Goal: Communication & Community: Answer question/provide support

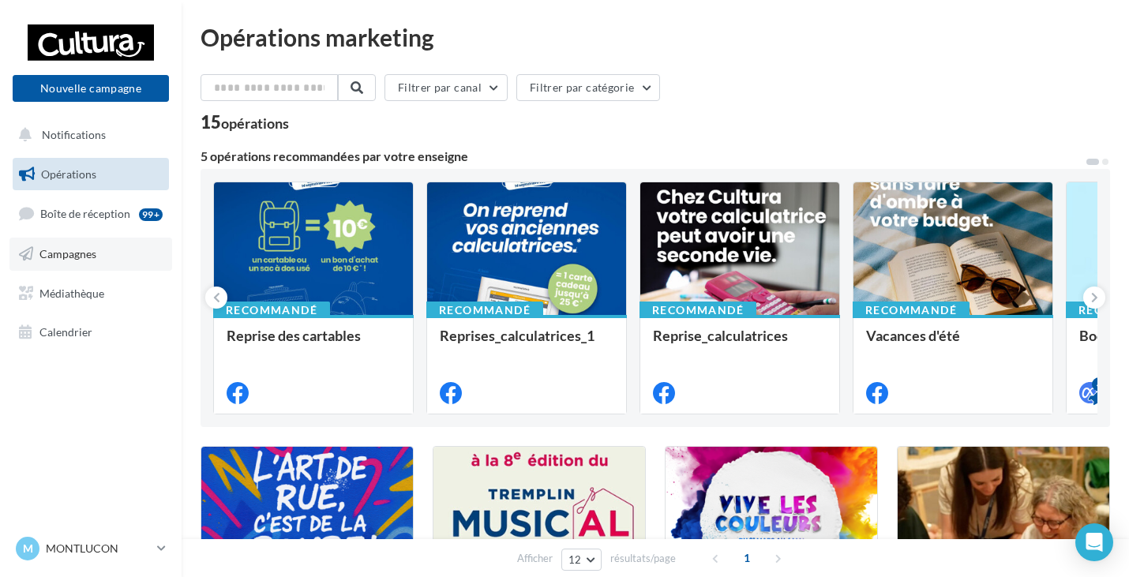
click at [69, 258] on span "Campagnes" at bounding box center [67, 253] width 57 height 13
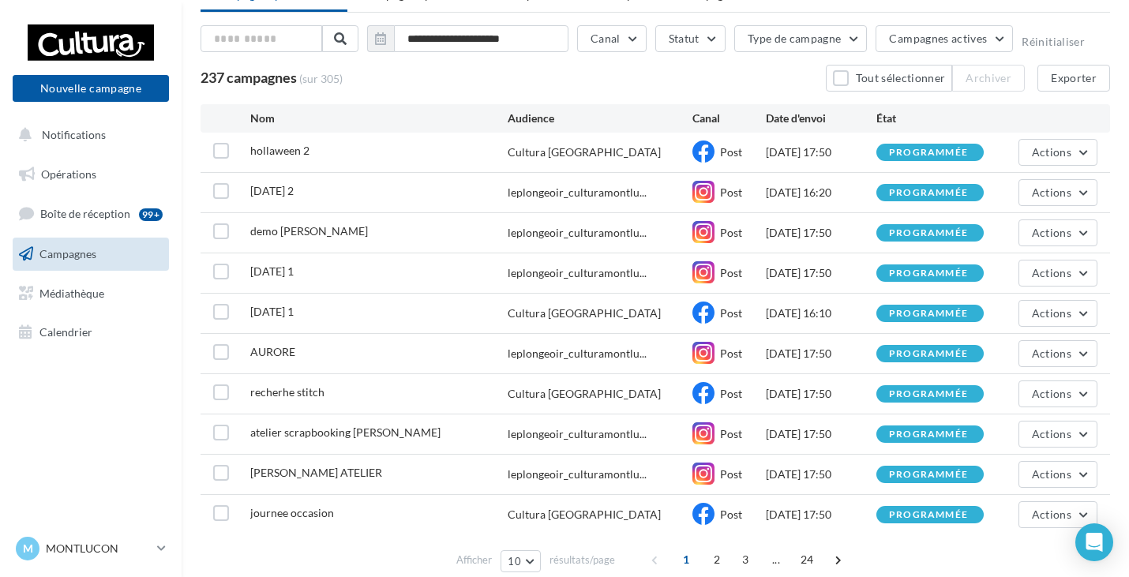
scroll to position [144, 0]
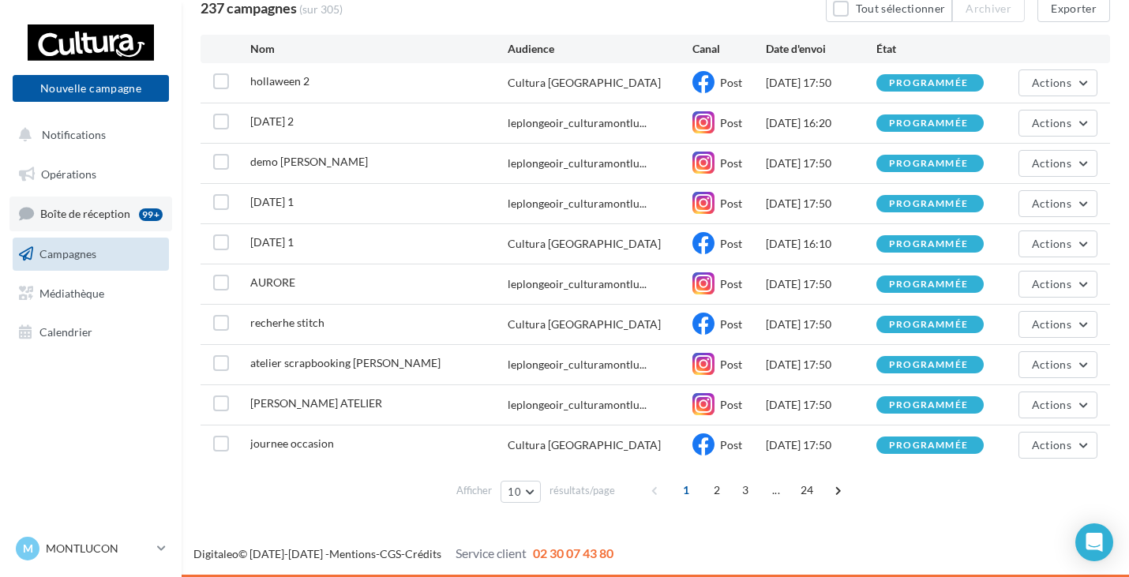
click at [99, 213] on span "Boîte de réception" at bounding box center [85, 213] width 90 height 13
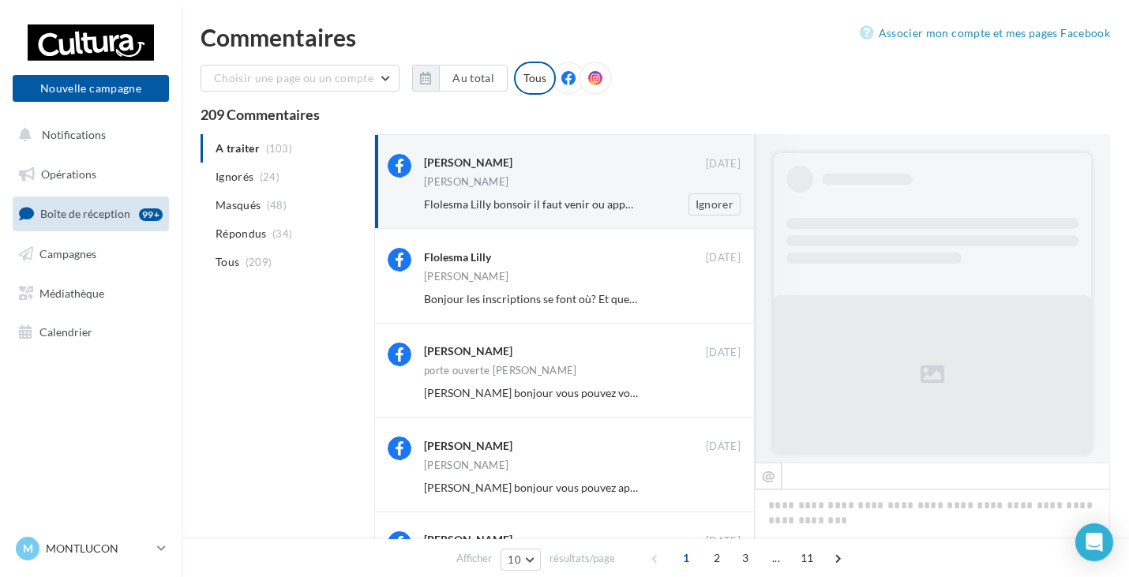
click at [586, 181] on div "melissa fimo" at bounding box center [582, 183] width 317 height 13
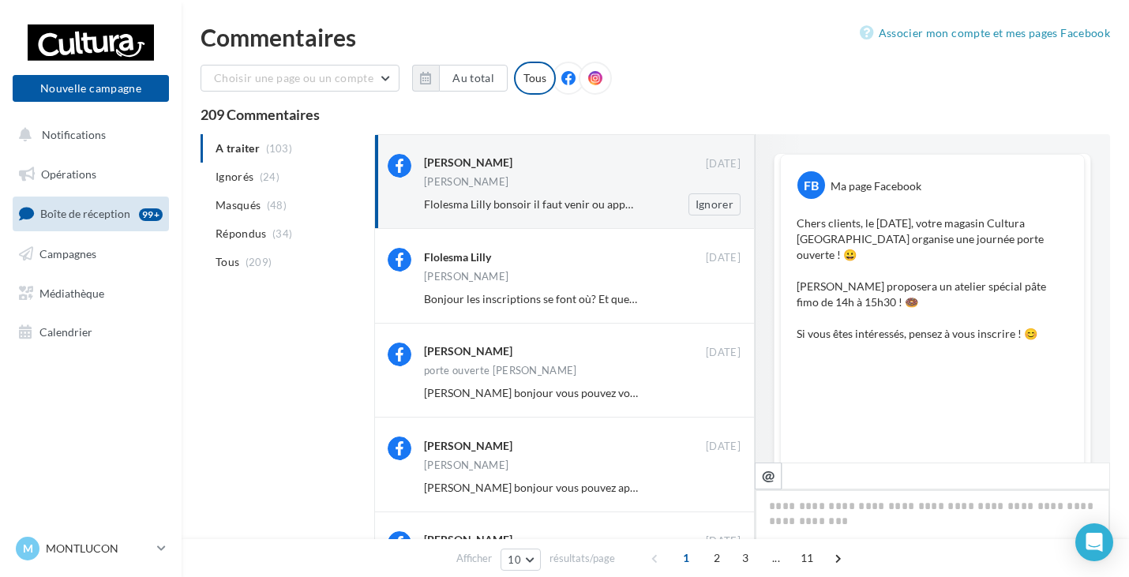
scroll to position [592, 0]
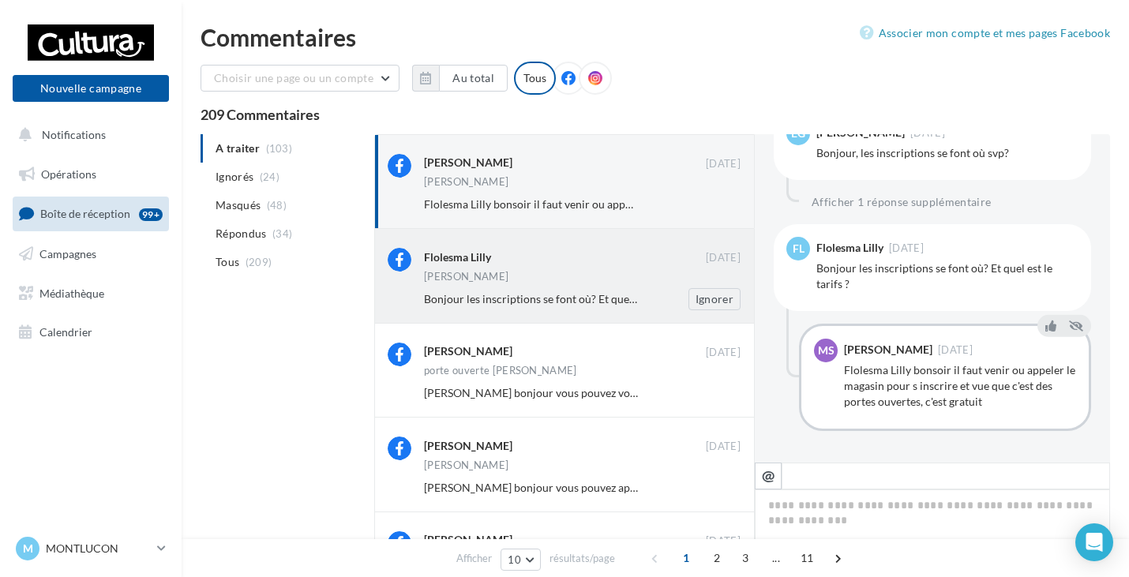
click at [540, 277] on div "melissa fimo" at bounding box center [582, 278] width 317 height 13
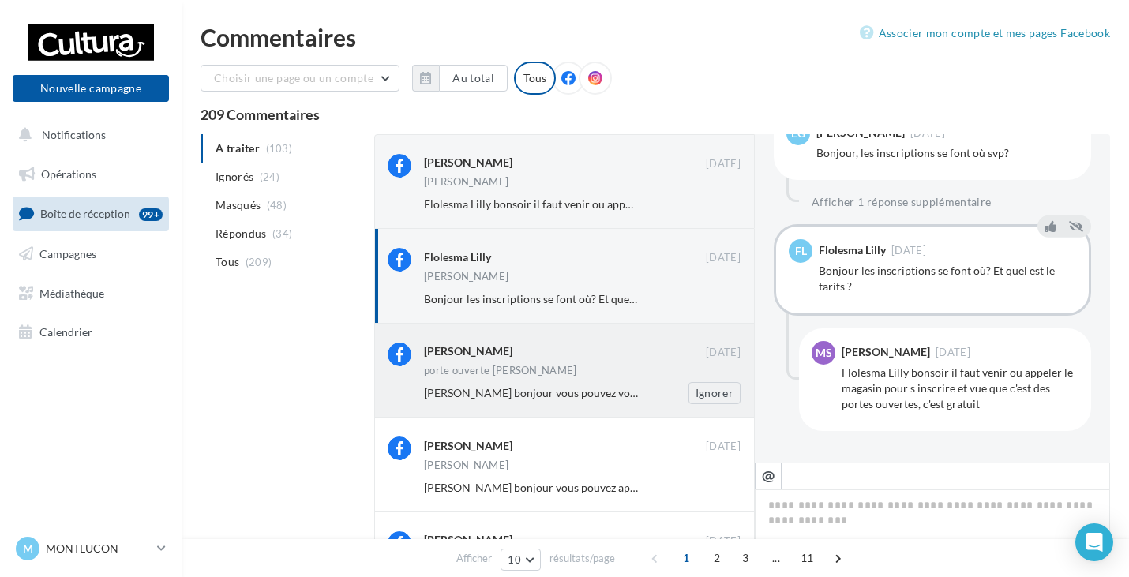
click at [543, 360] on div "Marie Crochet" at bounding box center [565, 353] width 282 height 20
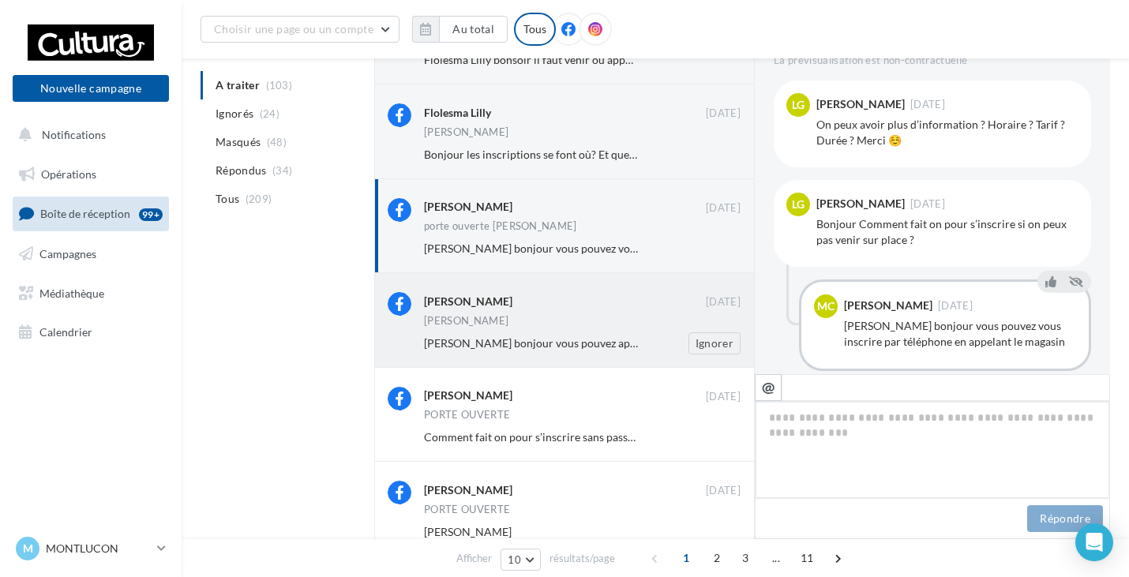
scroll to position [158, 0]
click at [506, 322] on div "melissa fimo" at bounding box center [582, 321] width 317 height 13
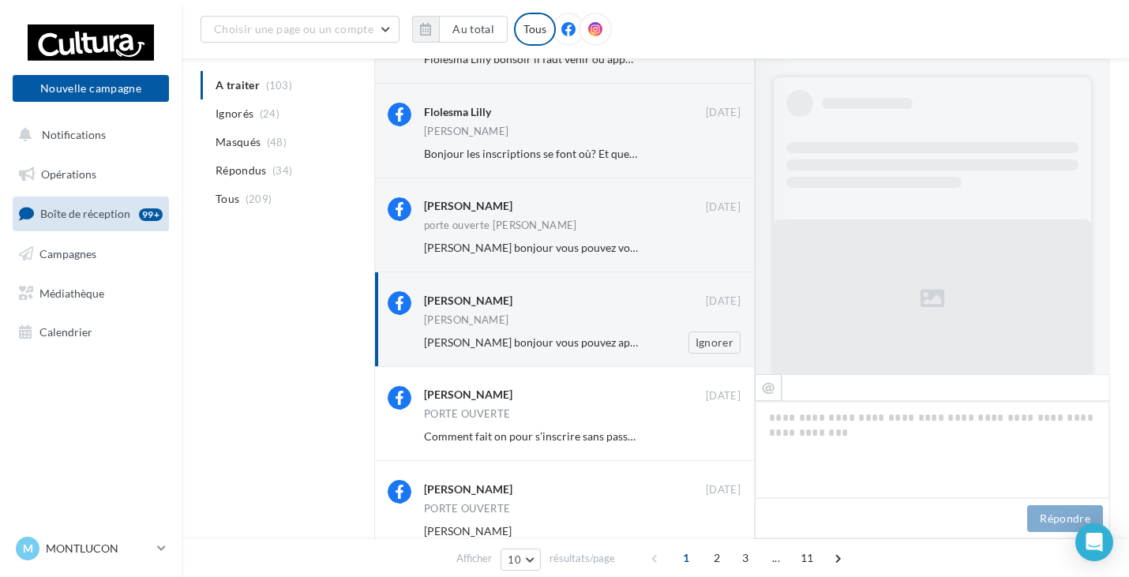
scroll to position [476, 0]
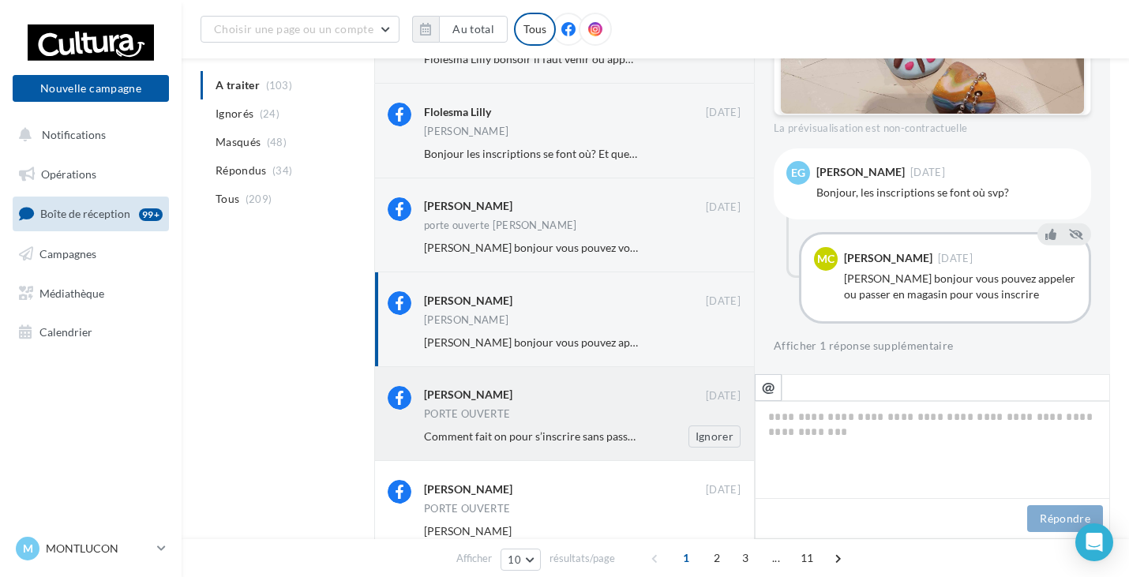
click at [517, 436] on span "Comment fait on pour s’inscrire sans passer au magasin ?" at bounding box center [563, 436] width 278 height 13
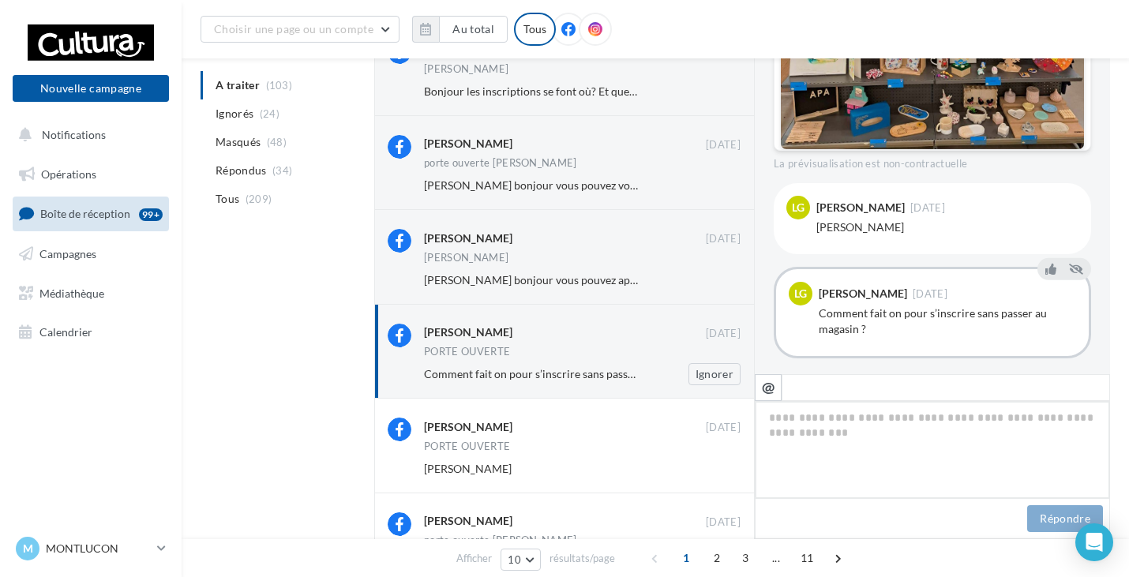
scroll to position [316, 0]
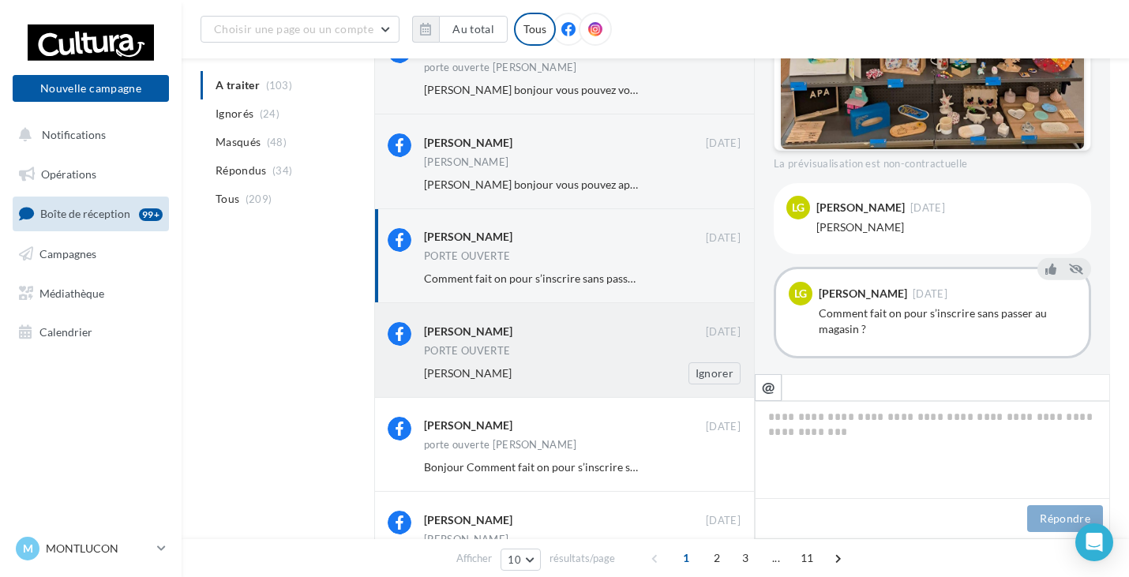
click at [550, 350] on div "PORTE OUVERTE" at bounding box center [582, 352] width 317 height 13
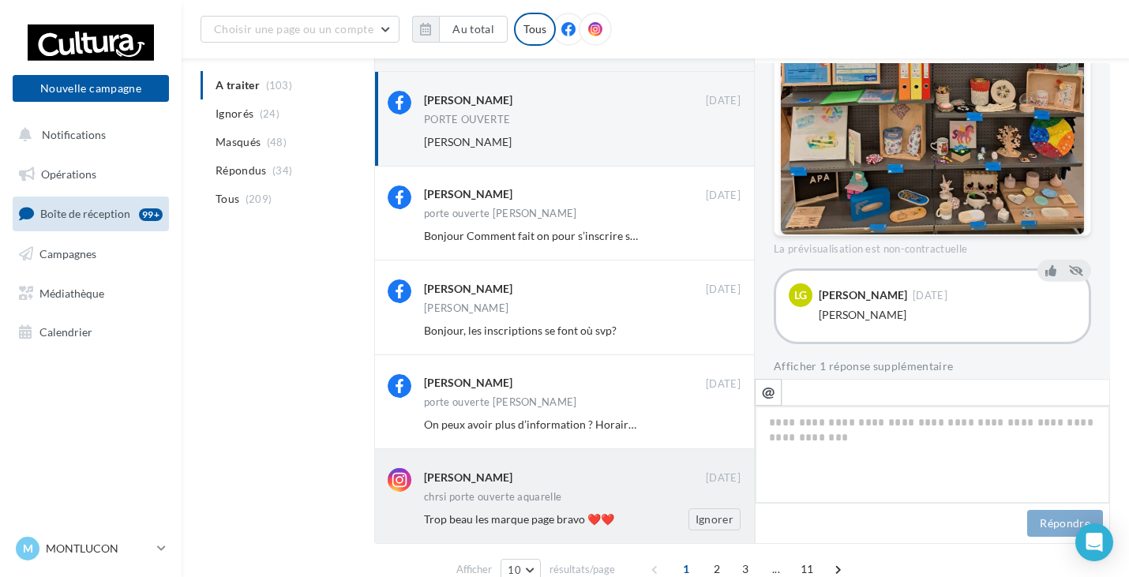
scroll to position [626, 0]
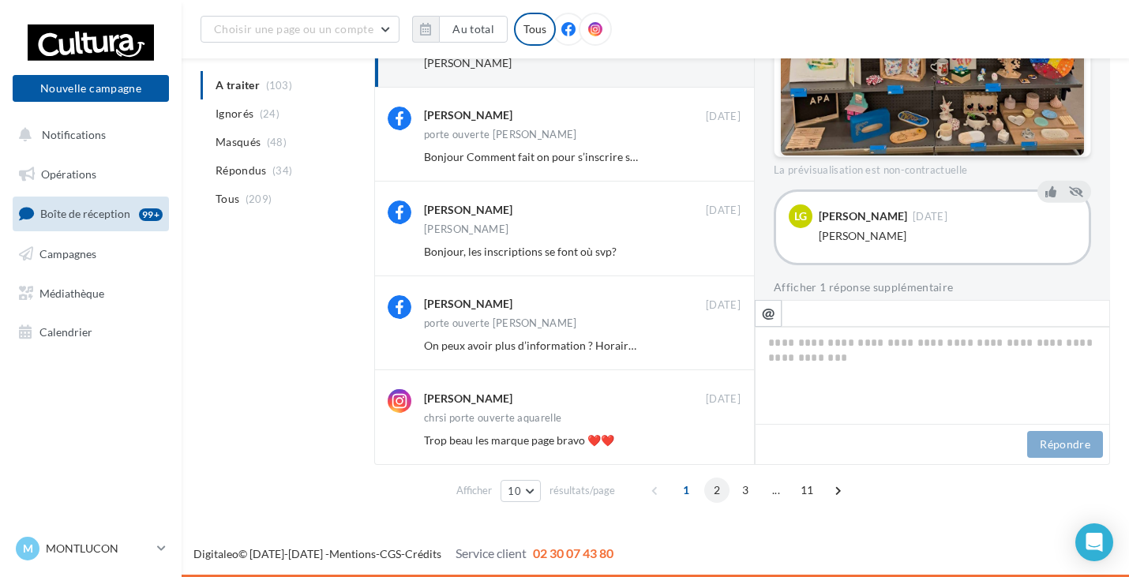
click at [713, 483] on span "2" at bounding box center [716, 490] width 25 height 25
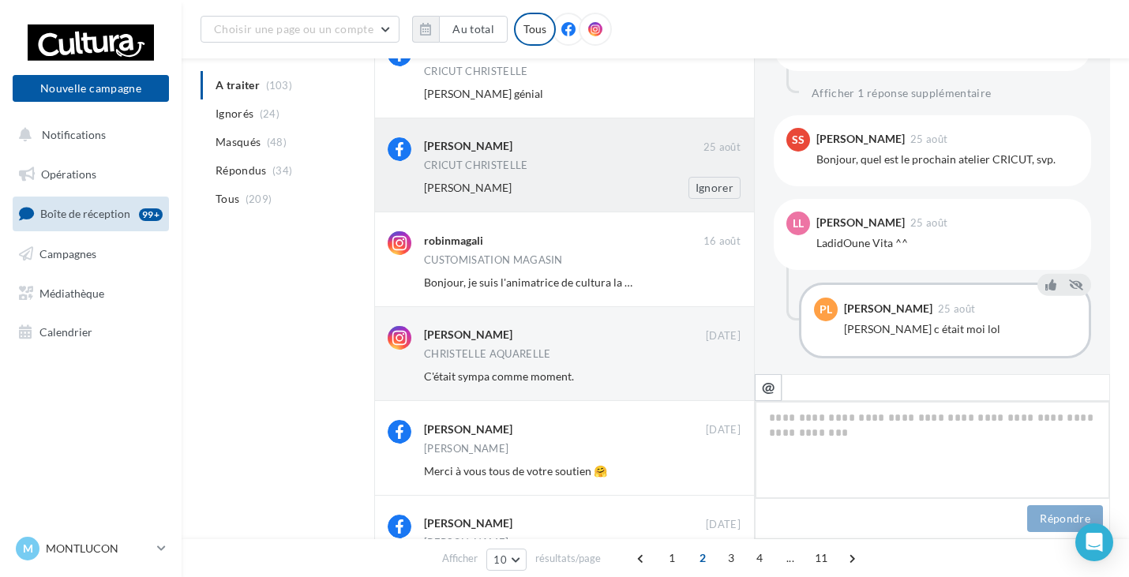
scroll to position [408, 0]
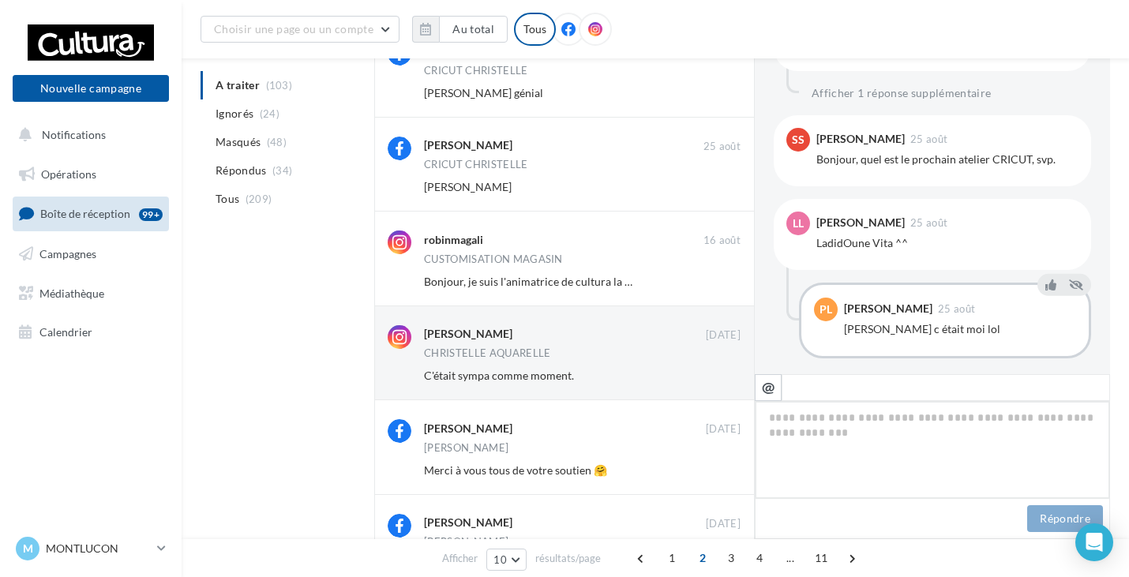
click at [790, 426] on textarea at bounding box center [932, 450] width 355 height 98
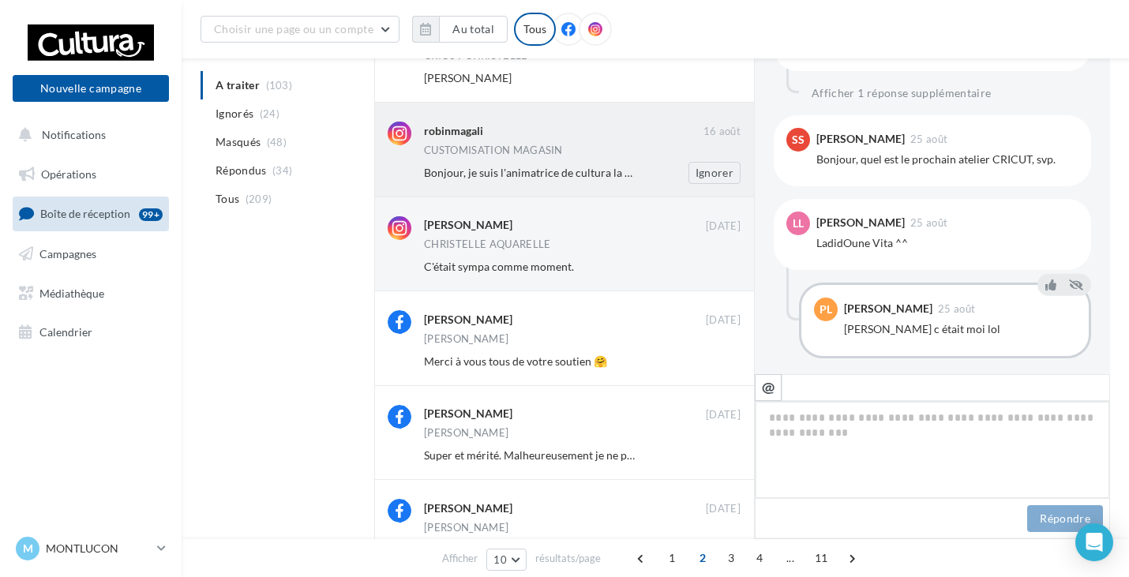
scroll to position [626, 0]
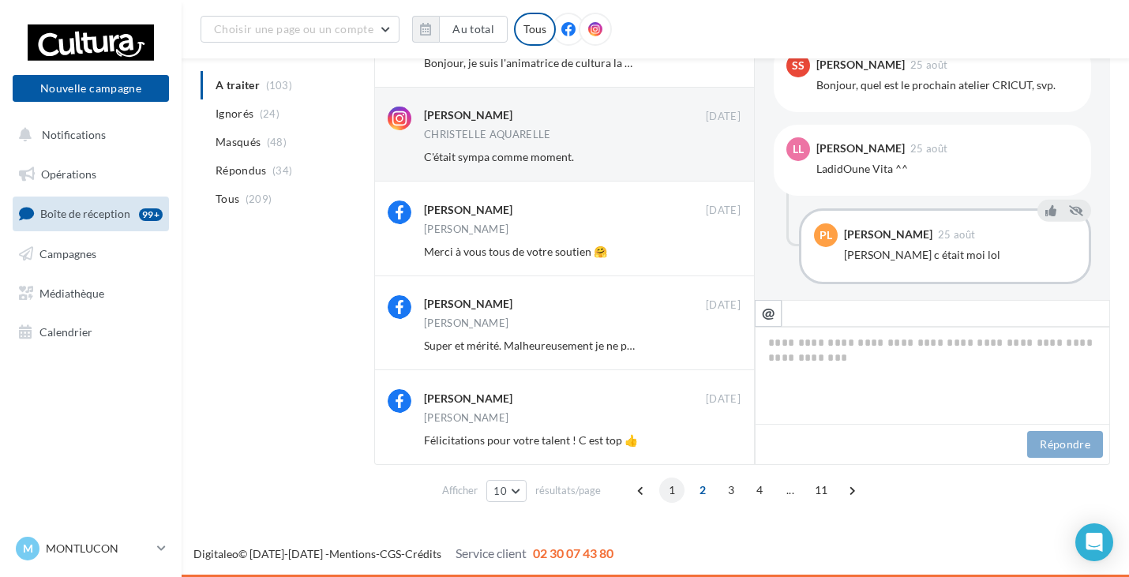
click at [673, 497] on span "1" at bounding box center [671, 490] width 25 height 25
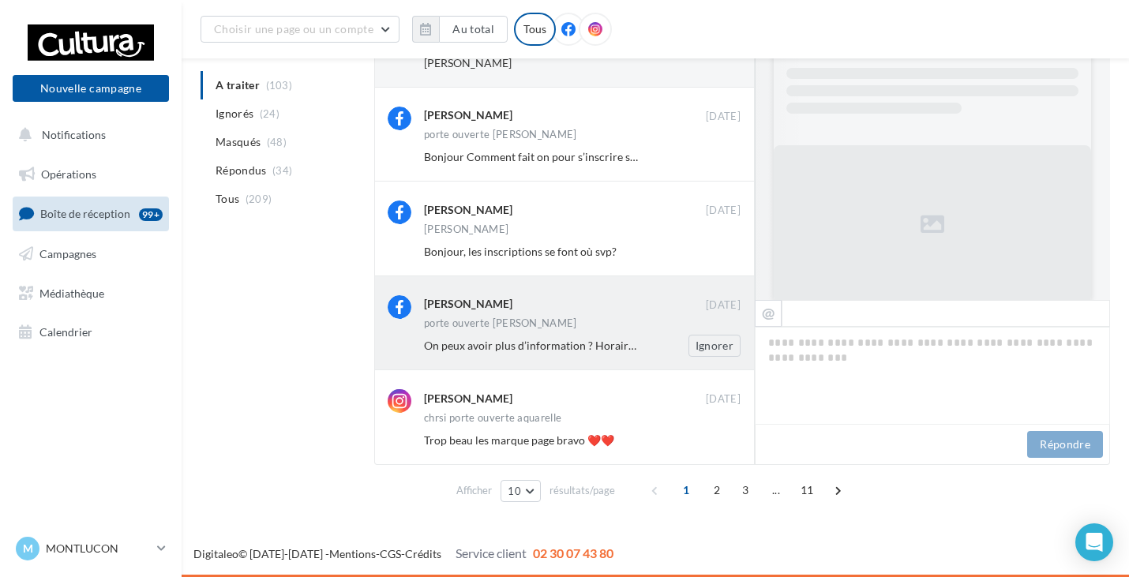
click at [569, 347] on span "On peux avoir plus d’information ? Horaire ? Tarif ? Durée ? Merci ☺️" at bounding box center [592, 345] width 336 height 13
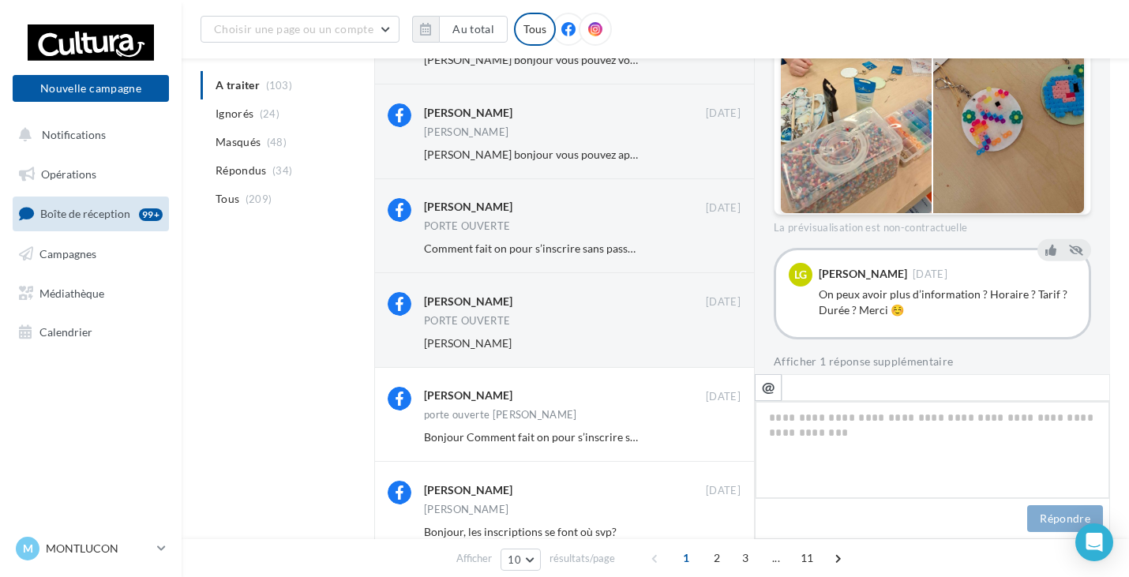
scroll to position [0, 0]
